Goal: Task Accomplishment & Management: Use online tool/utility

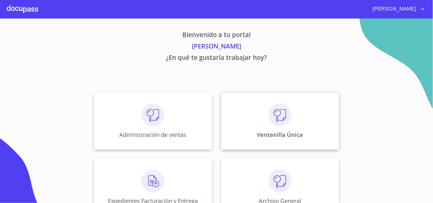
click at [323, 119] on div "Ventanilla Única" at bounding box center [280, 121] width 118 height 57
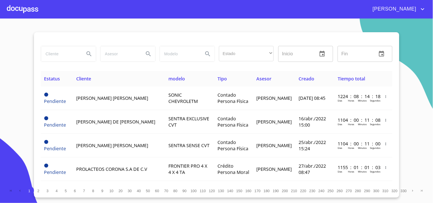
click at [58, 57] on input "search" at bounding box center [60, 53] width 39 height 15
type input "[DATE][PERSON_NAME]"
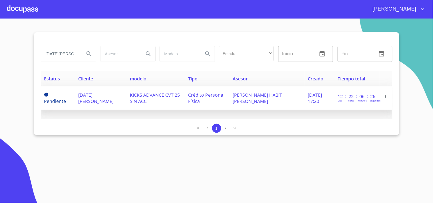
click at [226, 92] on td "Crédito Persona Física" at bounding box center [207, 99] width 45 height 24
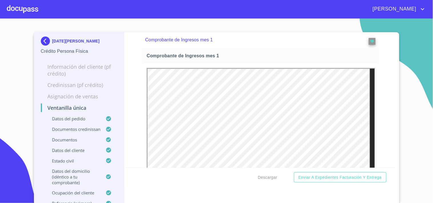
scroll to position [825, 0]
